Goal: Task Accomplishment & Management: Manage account settings

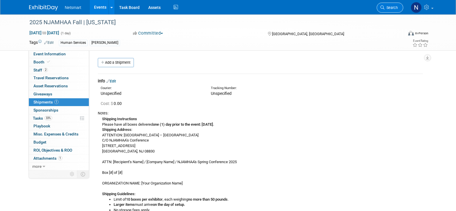
click at [394, 6] on span "Search" at bounding box center [390, 7] width 13 height 4
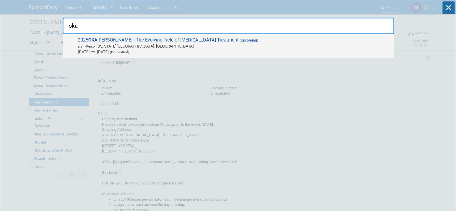
type input "oka"
click at [195, 49] on span "[DATE] to [DATE] (Committed)" at bounding box center [234, 52] width 313 height 6
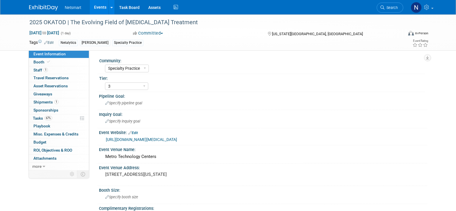
select select "Specialty Practice"
select select "3"
select select "No"
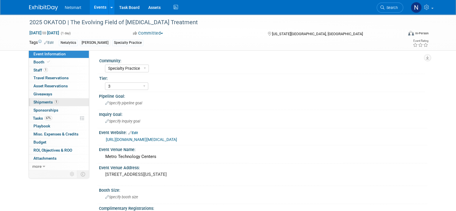
click at [60, 103] on link "1 Shipments 1" at bounding box center [59, 102] width 60 height 8
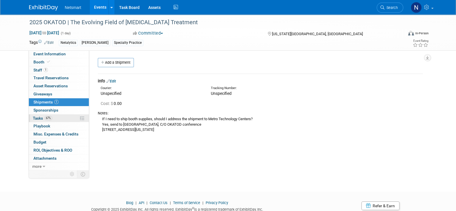
click at [54, 118] on link "67% Tasks 67%" at bounding box center [59, 118] width 60 height 8
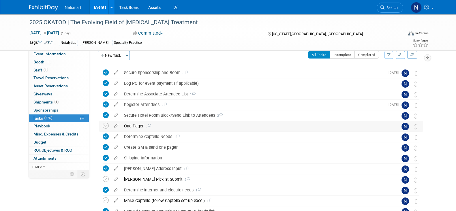
scroll to position [29, 0]
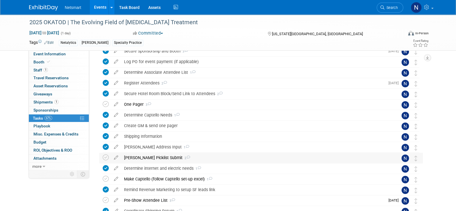
click at [148, 155] on div "Derse Picklist Submit 2" at bounding box center [255, 158] width 269 height 10
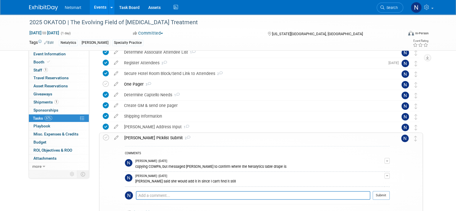
scroll to position [49, 0]
click at [62, 99] on link "1 Shipments 1" at bounding box center [59, 102] width 60 height 8
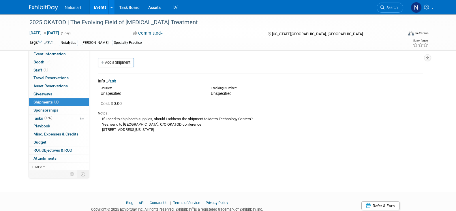
scroll to position [5, 0]
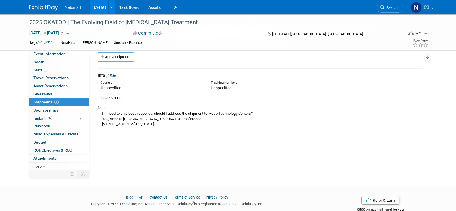
drag, startPoint x: 102, startPoint y: 119, endPoint x: 188, endPoint y: 127, distance: 85.7
click at [188, 127] on div "If I need to ship booth supplies, should I address the shipment to Metro Techno…" at bounding box center [260, 118] width 325 height 17
copy div "Yes, send to Metro Technology Centers, C/O OKATOD conference 1900 Springlake Dr…"
click at [48, 68] on link "1 Staff 1" at bounding box center [59, 70] width 60 height 8
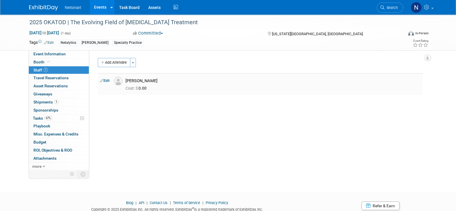
click at [151, 79] on div "[PERSON_NAME]" at bounding box center [272, 80] width 295 height 5
copy div "Kornacki"
click at [104, 130] on div "Community: Human Services Post Acute Public Sector CareDimensions Specialty Pra…" at bounding box center [258, 110] width 338 height 120
click at [55, 113] on link "0 Sponsorships 0" at bounding box center [59, 110] width 60 height 8
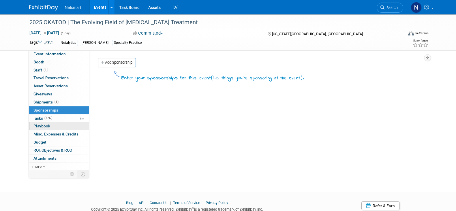
click at [56, 122] on link "0 Playbook 0" at bounding box center [59, 126] width 60 height 8
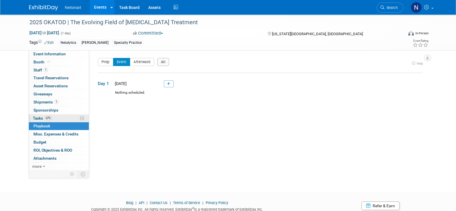
click at [53, 116] on link "67% Tasks 67%" at bounding box center [59, 118] width 60 height 8
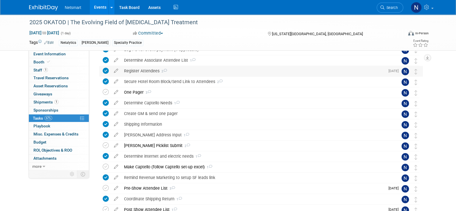
scroll to position [41, 0]
click at [157, 144] on div "Derse Picklist Submit 2" at bounding box center [255, 145] width 269 height 10
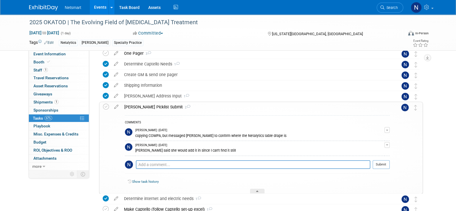
scroll to position [80, 0]
click at [255, 190] on div at bounding box center [257, 191] width 14 height 5
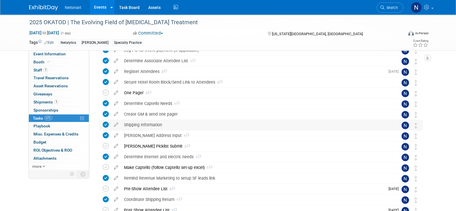
scroll to position [40, 0]
click at [143, 142] on div "Derse Picklist Submit 2" at bounding box center [255, 146] width 269 height 10
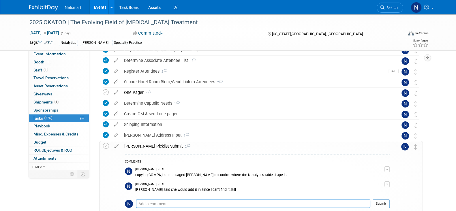
click at [182, 200] on textarea at bounding box center [253, 204] width 234 height 9
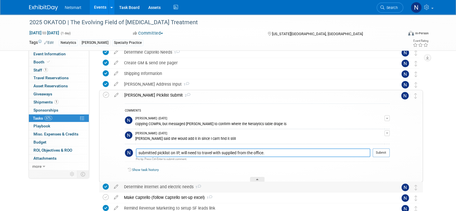
scroll to position [93, 0]
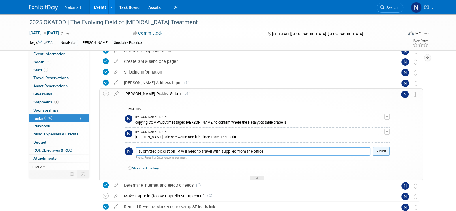
type textarea "submitted picklist on IP, will need to travel with supplied from the office."
click at [388, 153] on button "Submit" at bounding box center [380, 151] width 17 height 9
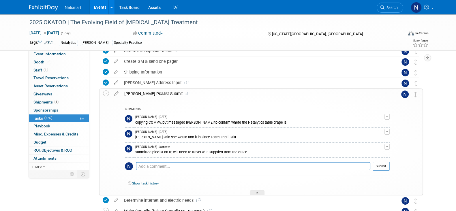
scroll to position [114, 0]
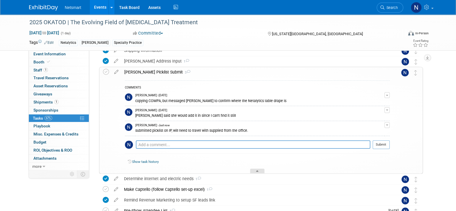
click at [258, 169] on div at bounding box center [257, 171] width 14 height 5
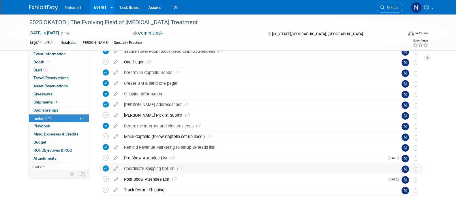
scroll to position [70, 0]
